Goal: Information Seeking & Learning: Learn about a topic

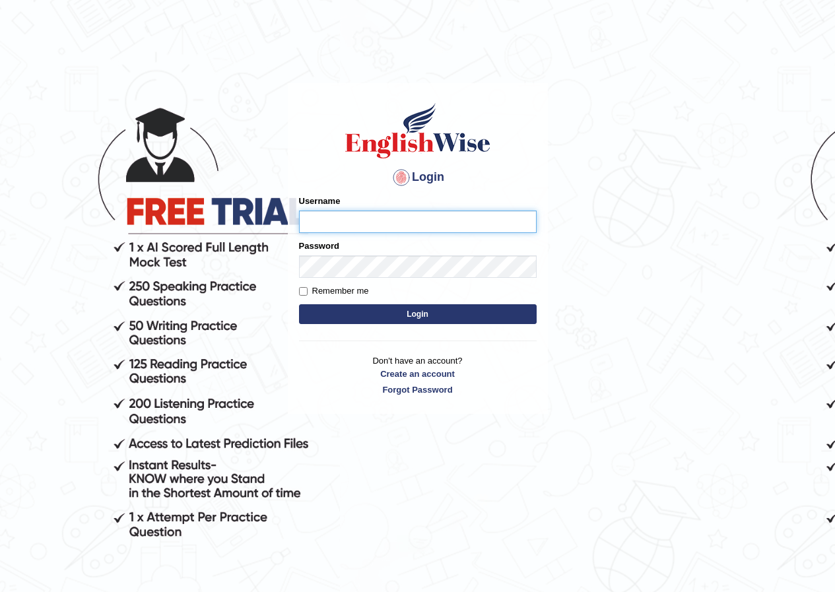
click at [320, 214] on input "Username" at bounding box center [418, 222] width 238 height 22
type input "Anitaenglishwiseglobal"
click at [428, 318] on button "Login" at bounding box center [418, 314] width 238 height 20
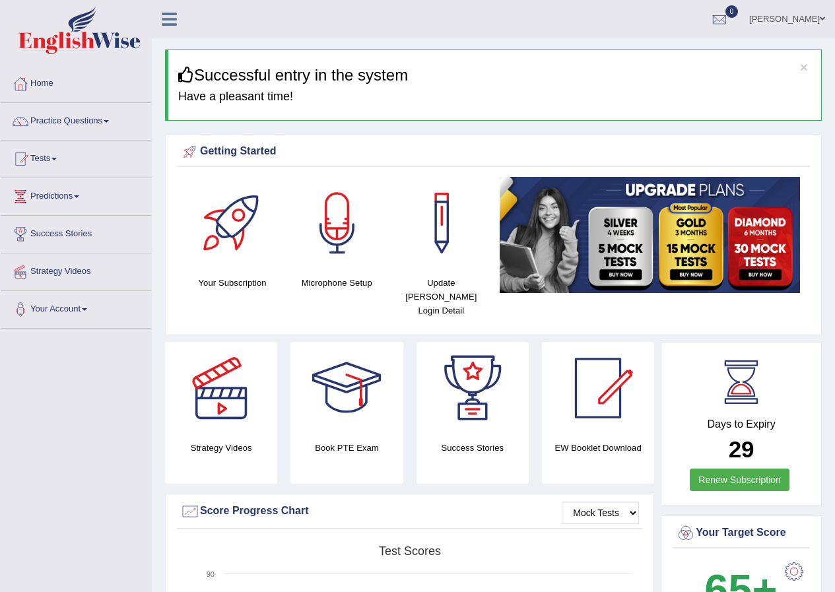
click at [81, 273] on link "Strategy Videos" at bounding box center [76, 270] width 151 height 33
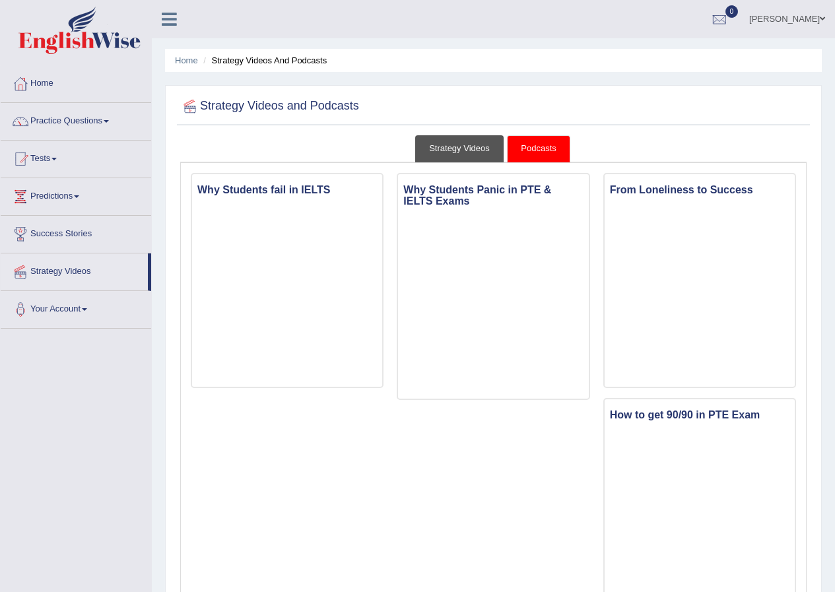
click at [448, 149] on link "Strategy Videos" at bounding box center [459, 148] width 88 height 27
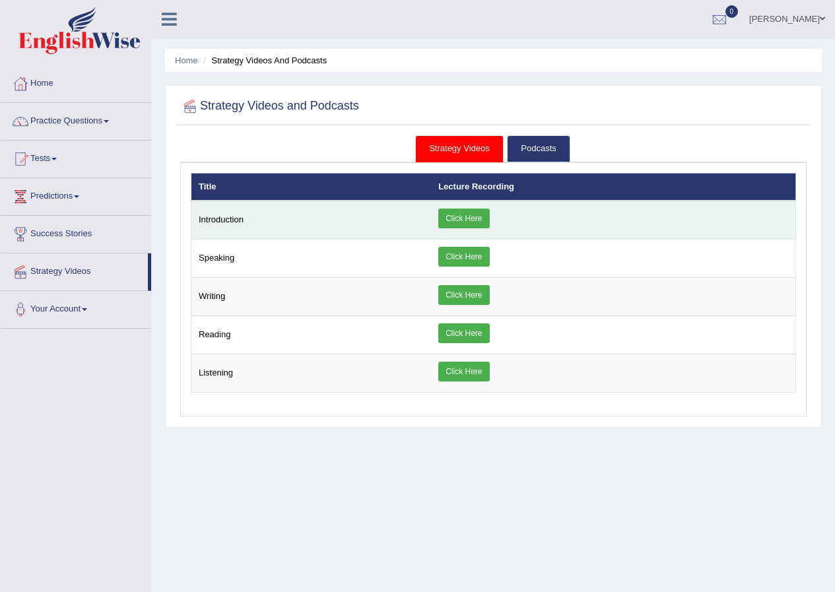
click at [468, 217] on link "Click Here" at bounding box center [463, 219] width 51 height 20
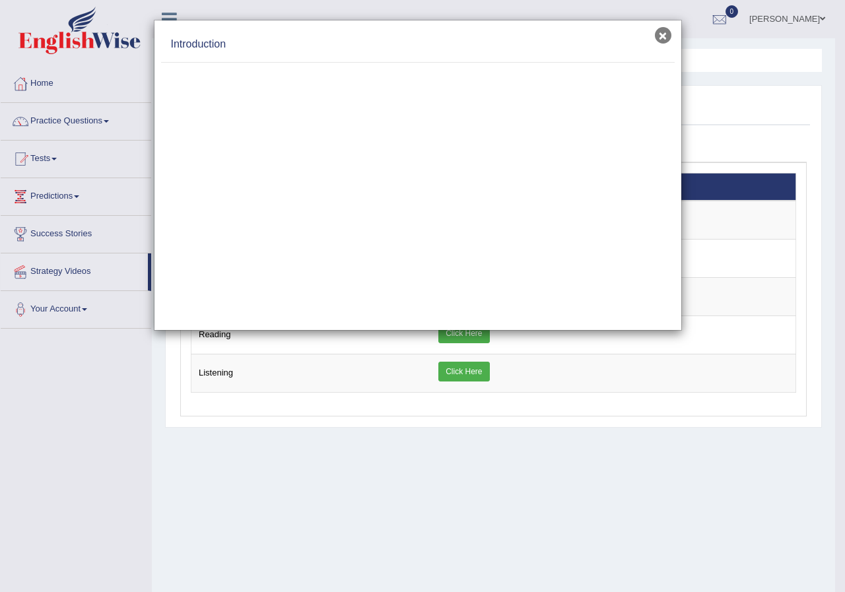
click at [662, 34] on button "×" at bounding box center [663, 35] width 17 height 17
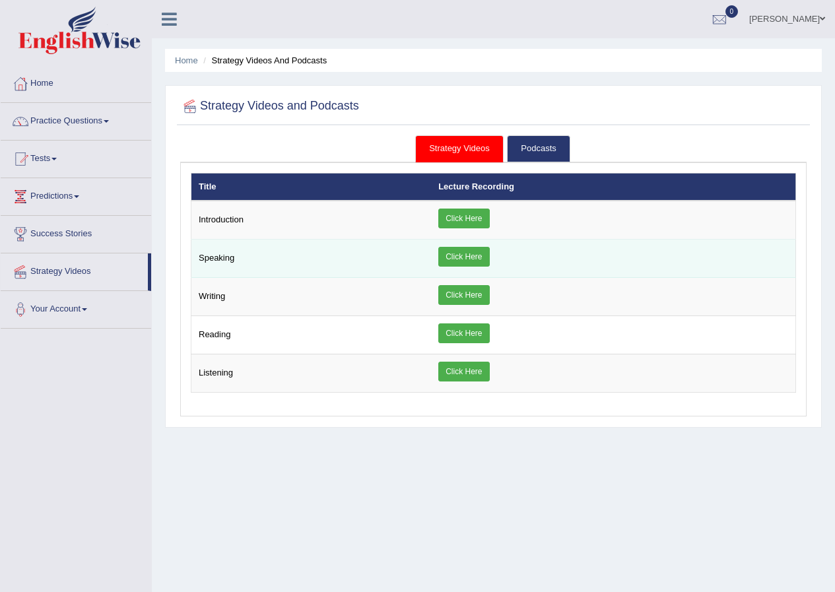
click at [463, 255] on link "Click Here" at bounding box center [463, 257] width 51 height 20
